Goal: Obtain resource: Download file/media

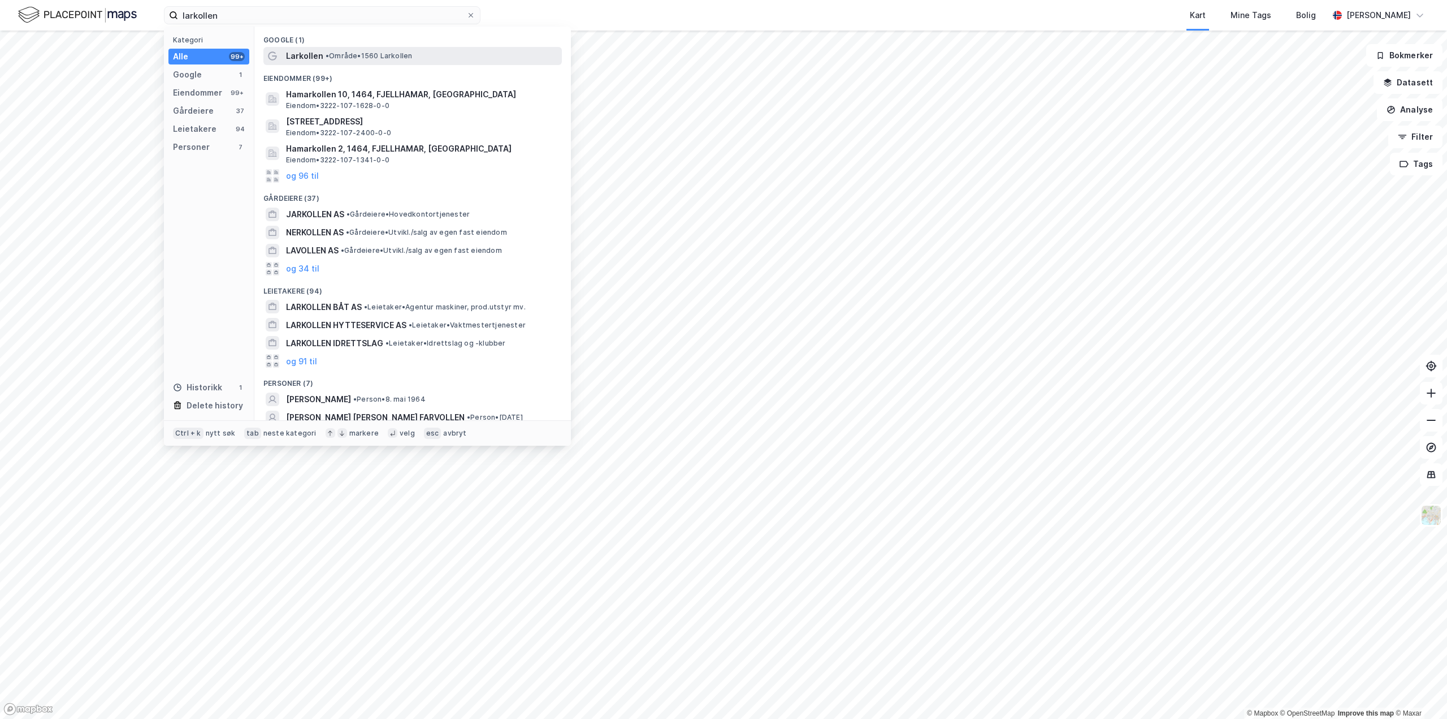
click at [326, 57] on span "•" at bounding box center [327, 55] width 3 height 8
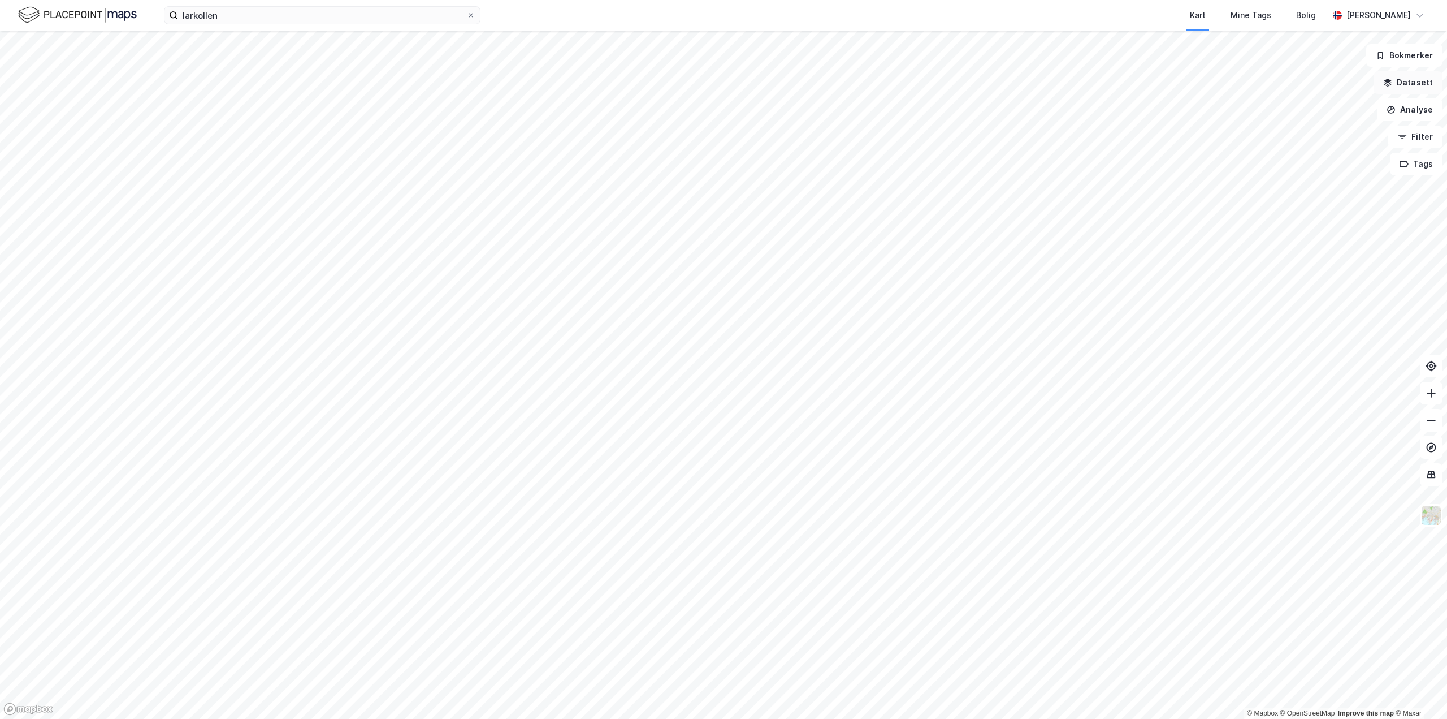
click at [1416, 86] on button "Datasett" at bounding box center [1408, 82] width 69 height 23
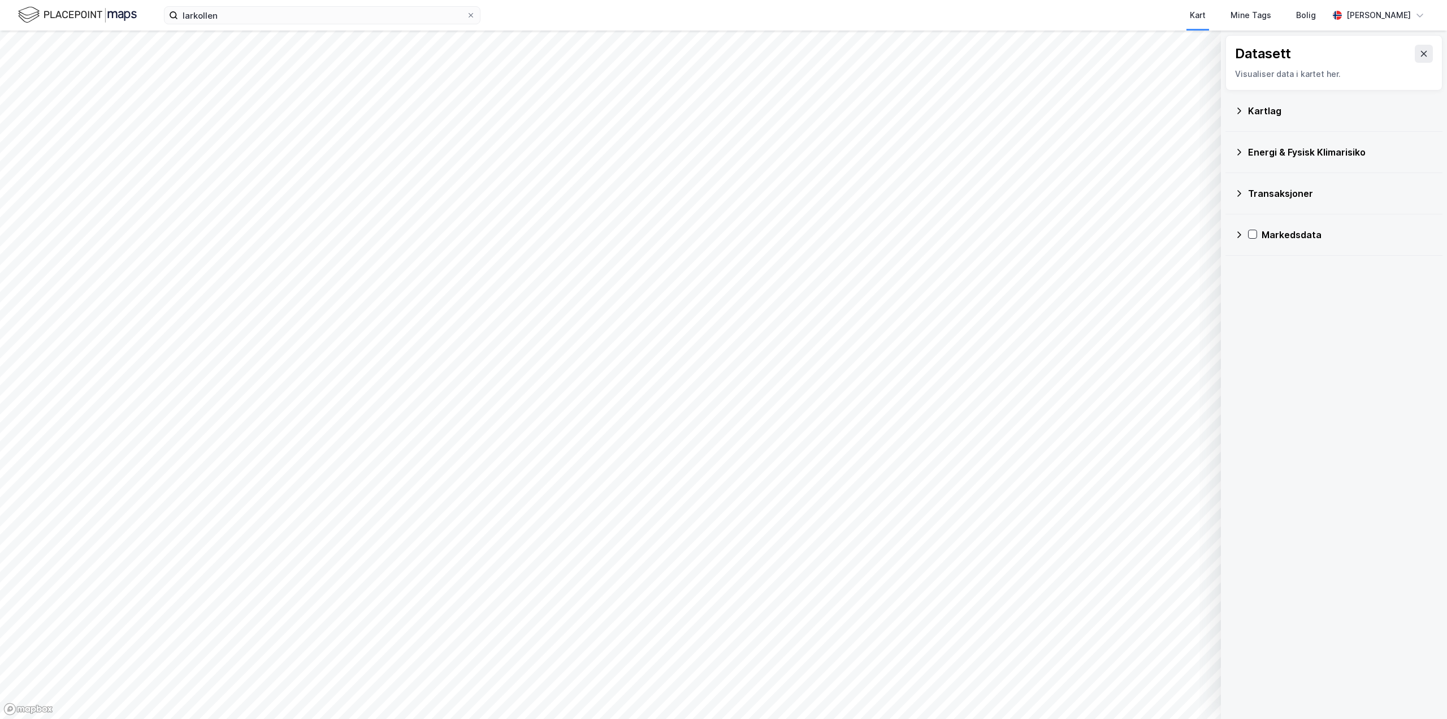
click at [1255, 158] on div "Energi & Fysisk Klimarisiko" at bounding box center [1340, 152] width 185 height 14
click at [1266, 114] on div "Kartlag" at bounding box center [1340, 111] width 185 height 14
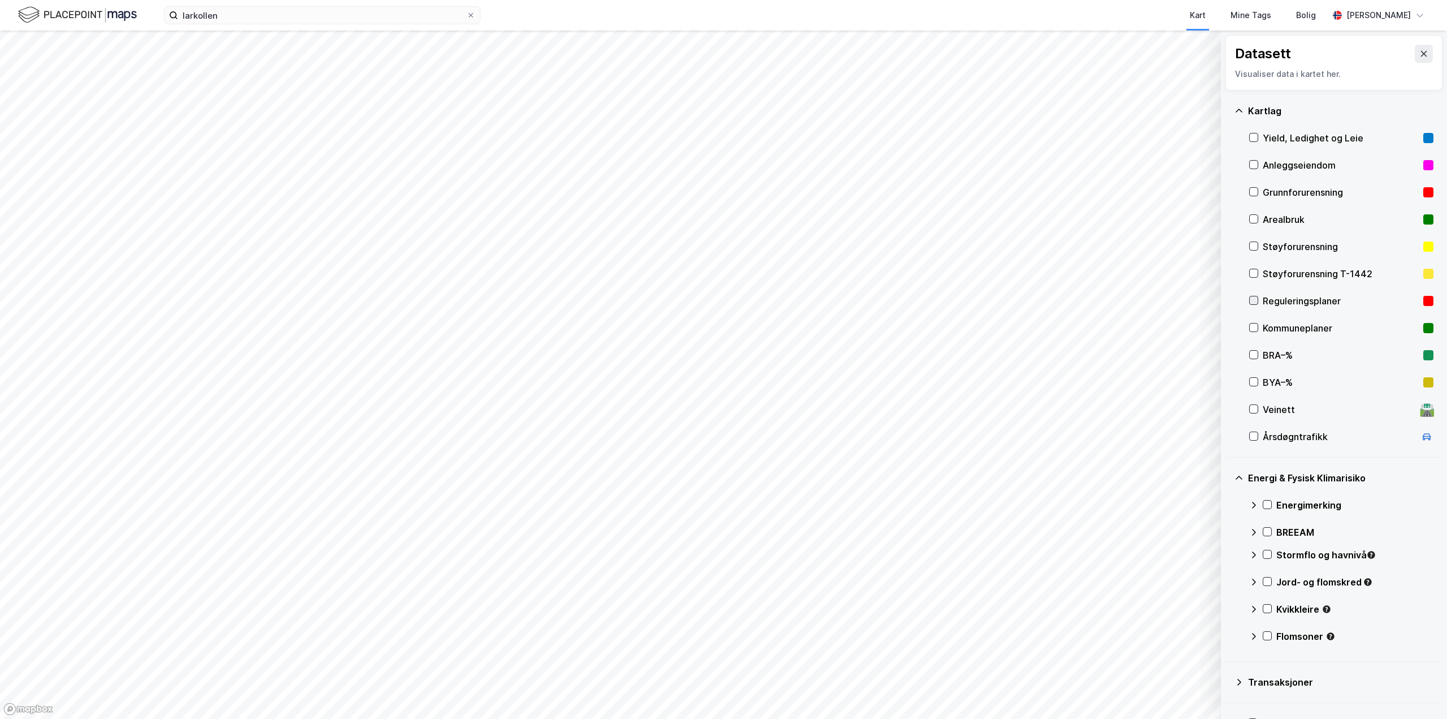
click at [1256, 300] on icon at bounding box center [1254, 300] width 6 height 4
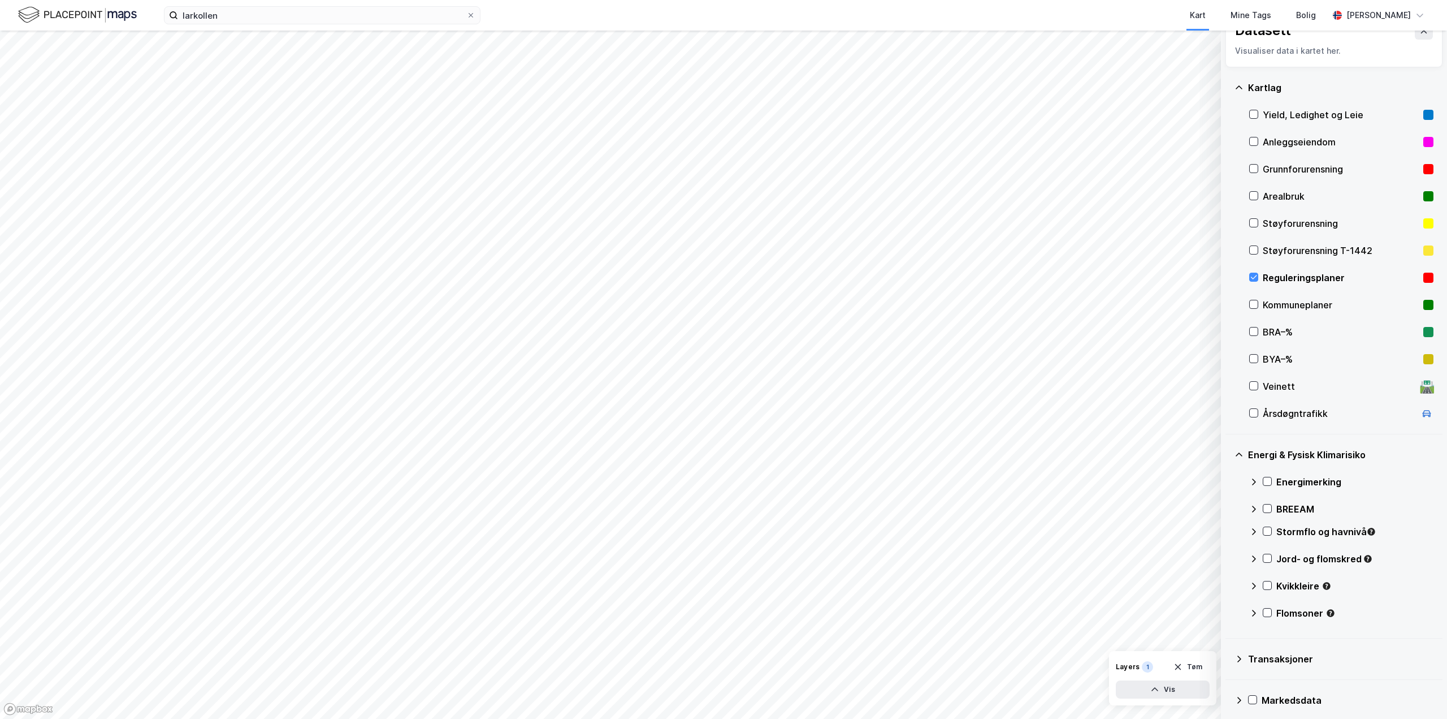
scroll to position [30, 0]
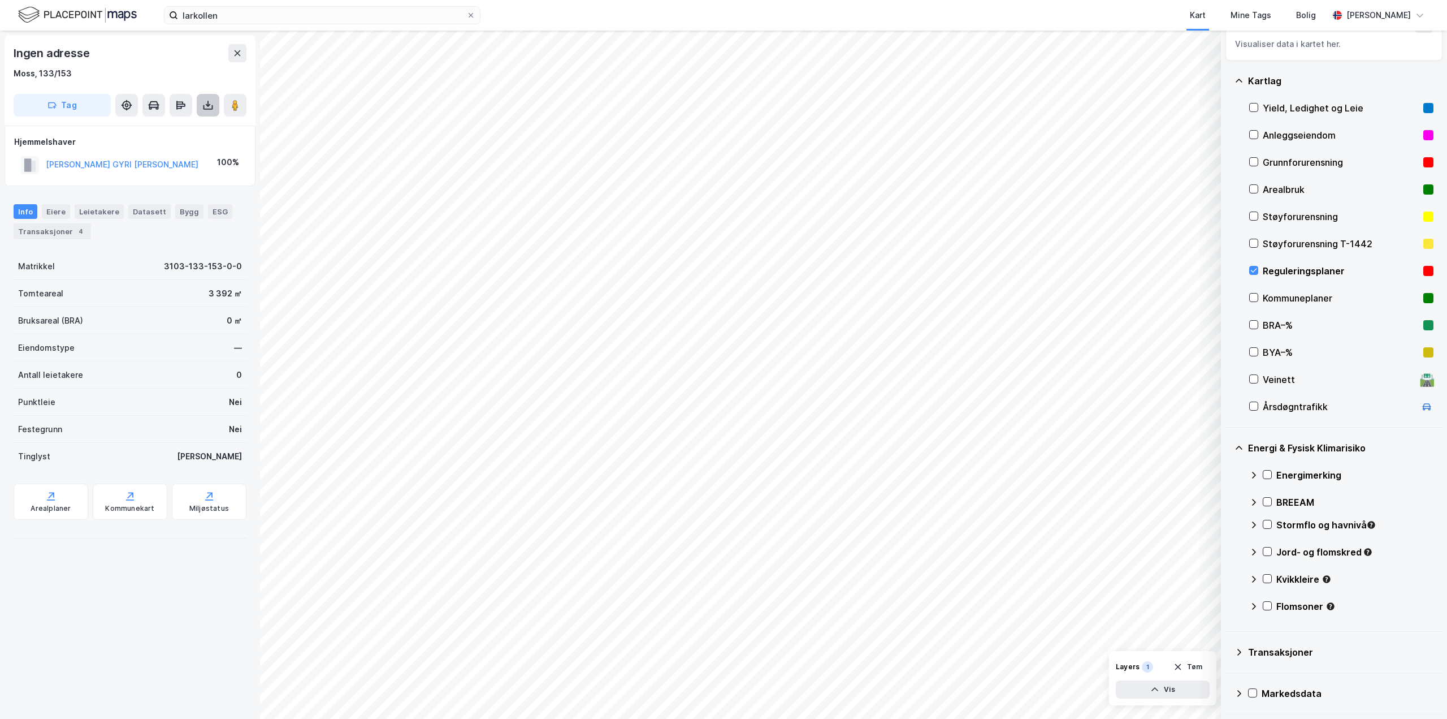
drag, startPoint x: 196, startPoint y: 102, endPoint x: 209, endPoint y: 105, distance: 13.9
click at [209, 103] on div "Tag" at bounding box center [130, 105] width 233 height 23
click at [209, 105] on icon at bounding box center [208, 105] width 5 height 3
click at [191, 126] on div "Last ned grunnbok" at bounding box center [159, 128] width 120 height 18
